Goal: Complete application form

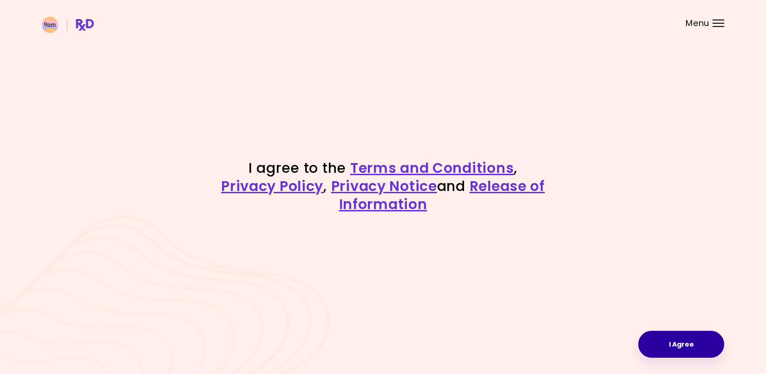
click at [674, 346] on button "I Agree" at bounding box center [681, 344] width 86 height 27
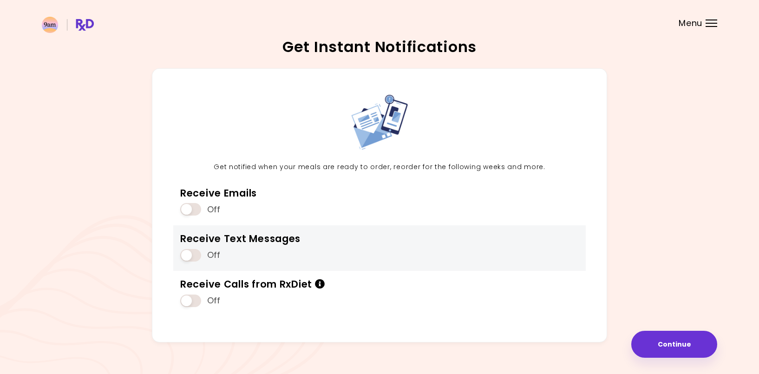
click at [196, 253] on span at bounding box center [190, 255] width 21 height 13
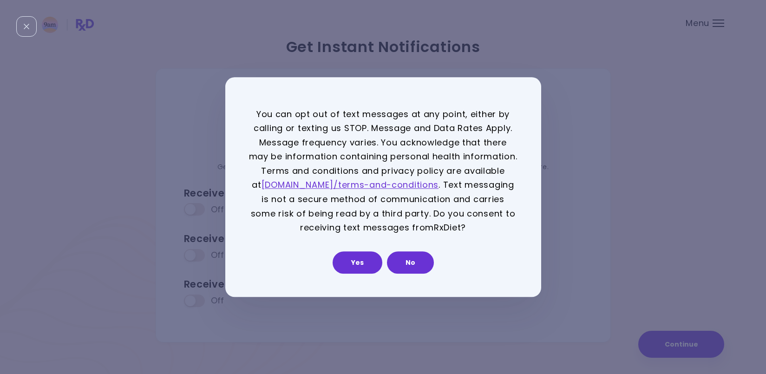
drag, startPoint x: 358, startPoint y: 268, endPoint x: 330, endPoint y: 292, distance: 36.5
click at [330, 292] on div "You can opt out of text messages at any point, either by calling or texting us …" at bounding box center [383, 187] width 316 height 220
click at [412, 265] on button "No" at bounding box center [410, 262] width 47 height 22
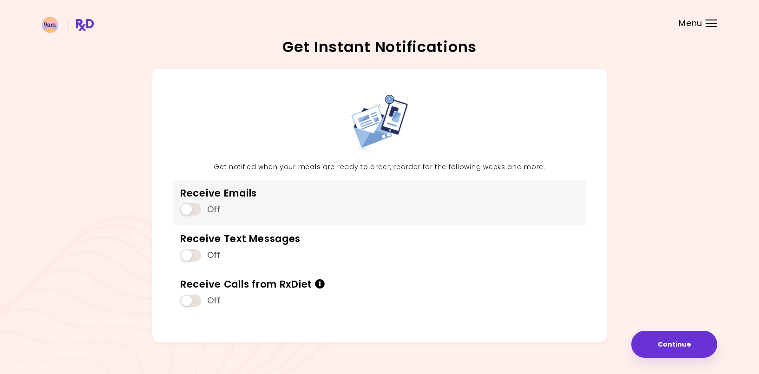
click at [193, 210] on span at bounding box center [190, 209] width 21 height 13
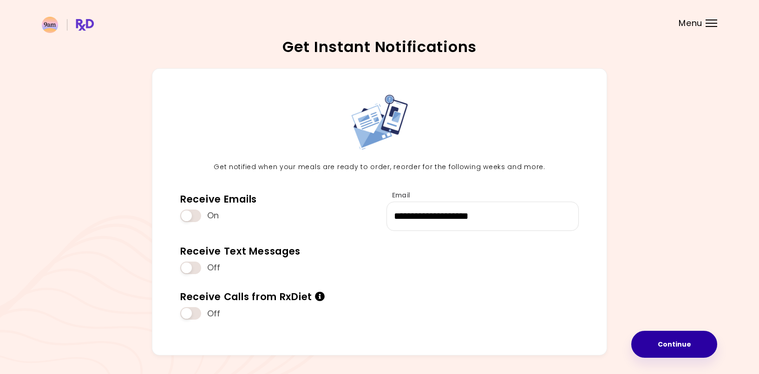
click at [650, 344] on button "Continue" at bounding box center [674, 344] width 86 height 27
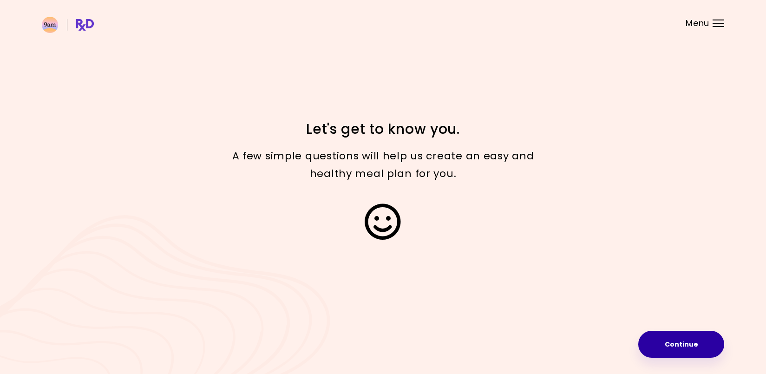
click at [672, 343] on button "Continue" at bounding box center [681, 344] width 86 height 27
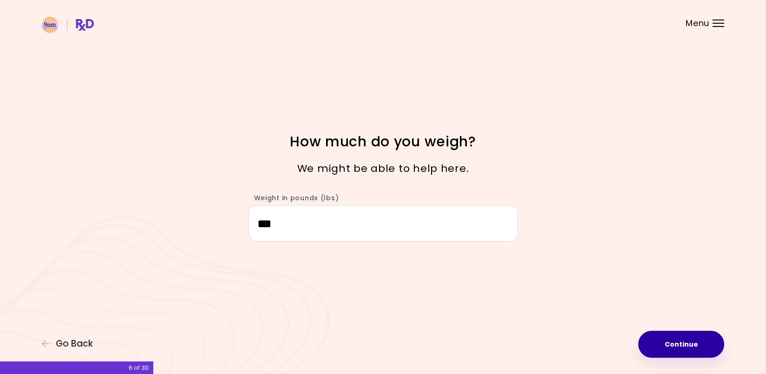
click at [681, 345] on button "Continue" at bounding box center [681, 344] width 86 height 27
select select "****"
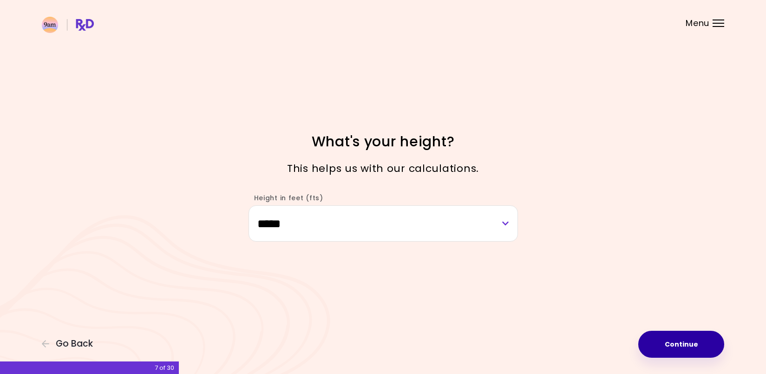
click at [679, 348] on button "Continue" at bounding box center [681, 344] width 86 height 27
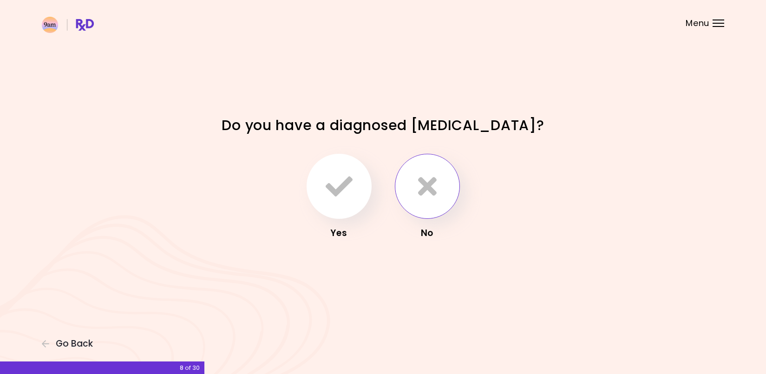
click at [432, 203] on button "button" at bounding box center [427, 186] width 65 height 65
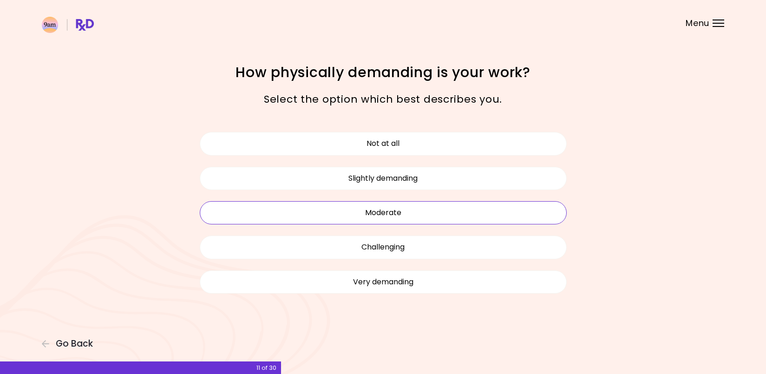
click at [428, 211] on button "Moderate" at bounding box center [383, 212] width 367 height 23
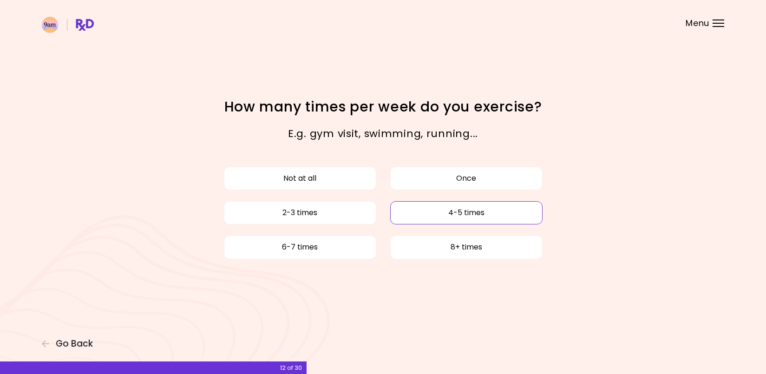
click at [424, 217] on button "4-5 times" at bounding box center [466, 212] width 152 height 23
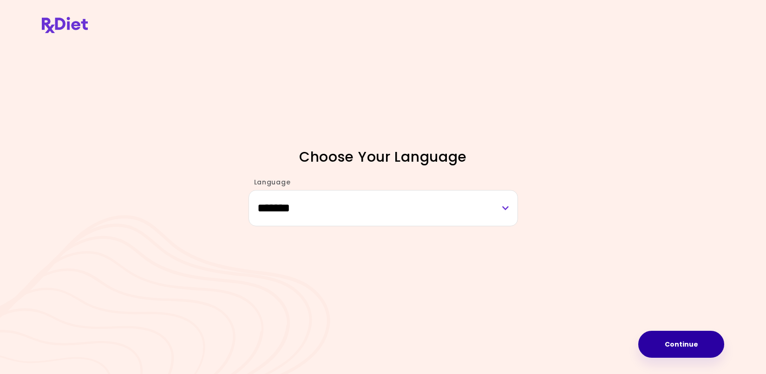
click at [661, 343] on button "Continue" at bounding box center [681, 344] width 86 height 27
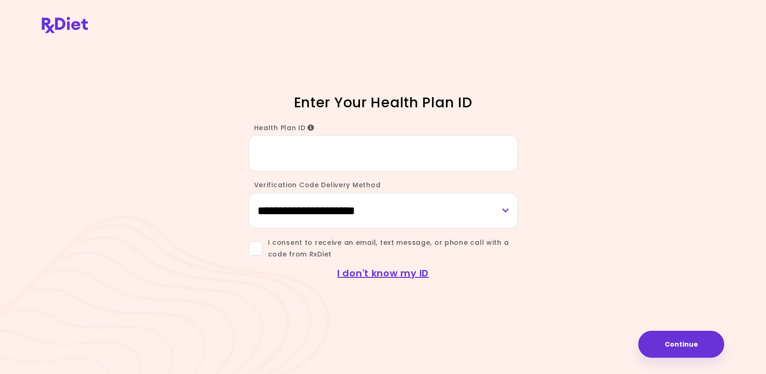
click at [358, 161] on input "Health Plan ID" at bounding box center [383, 153] width 269 height 36
click at [402, 274] on link "I don't know my ID" at bounding box center [383, 273] width 92 height 13
